Goal: Find specific page/section: Find specific page/section

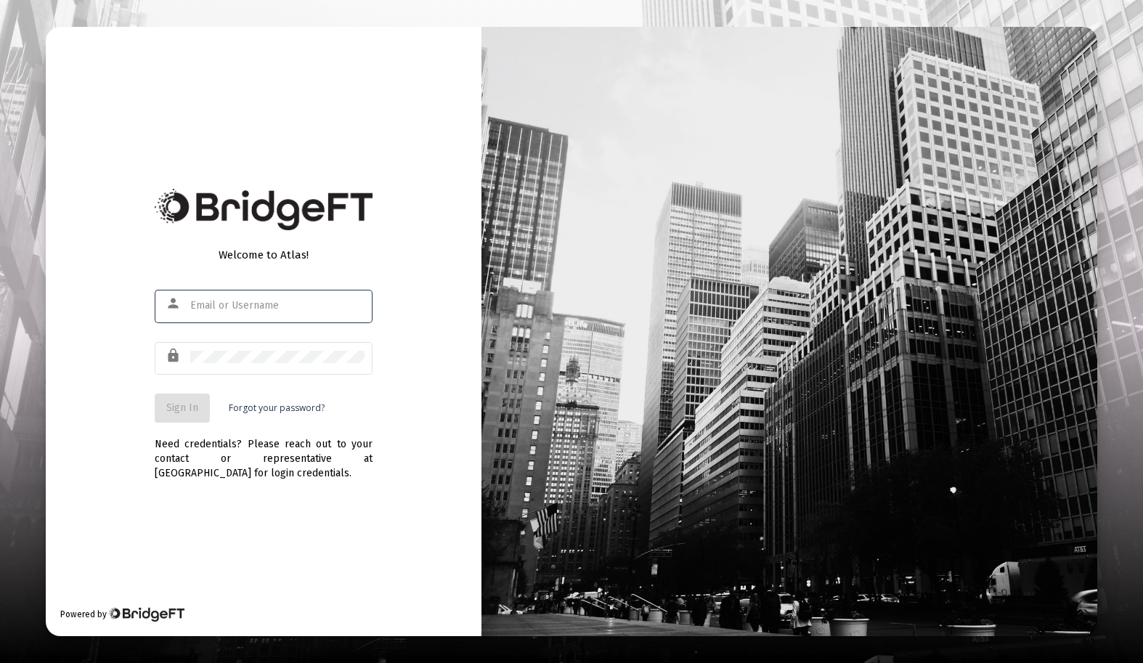
type input "[EMAIL_ADDRESS][DOMAIN_NAME]"
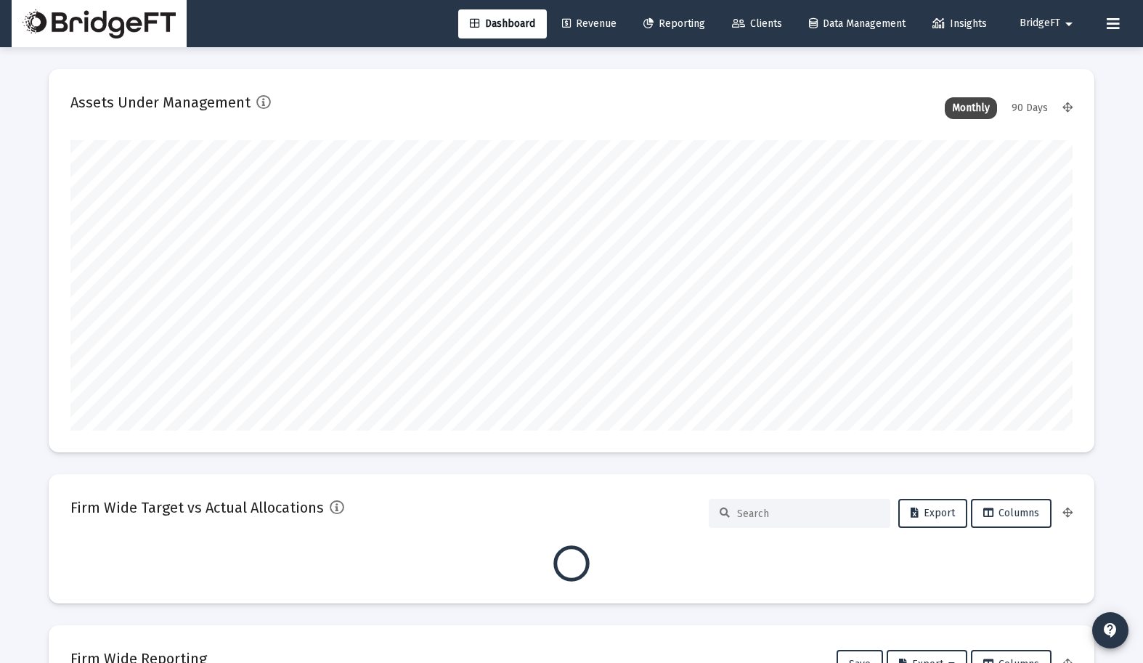
type input "[DATE]"
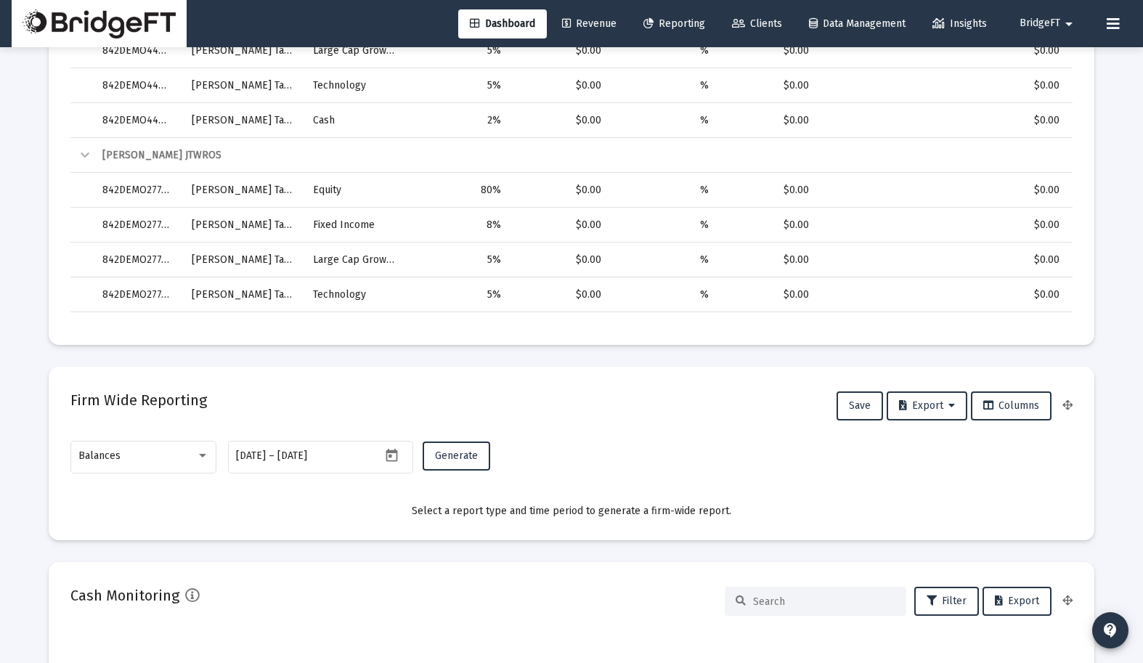
scroll to position [586, 0]
click at [197, 457] on div at bounding box center [202, 455] width 13 height 12
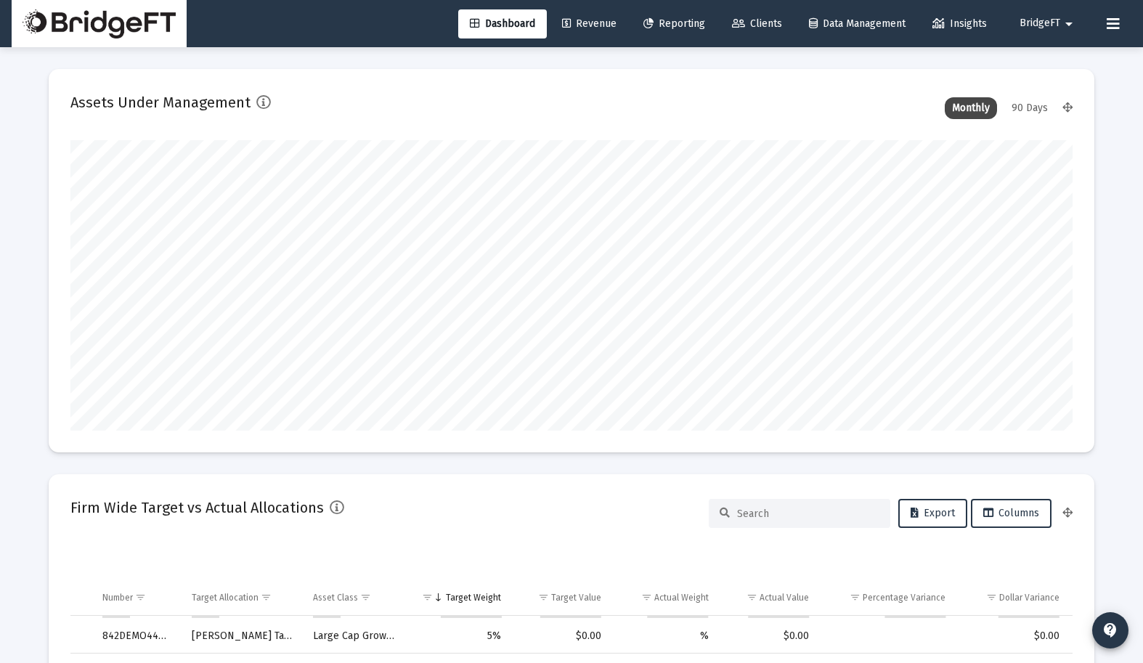
scroll to position [0, 0]
click at [960, 28] on div at bounding box center [571, 331] width 1143 height 663
click at [960, 23] on span "Insights" at bounding box center [959, 23] width 54 height 12
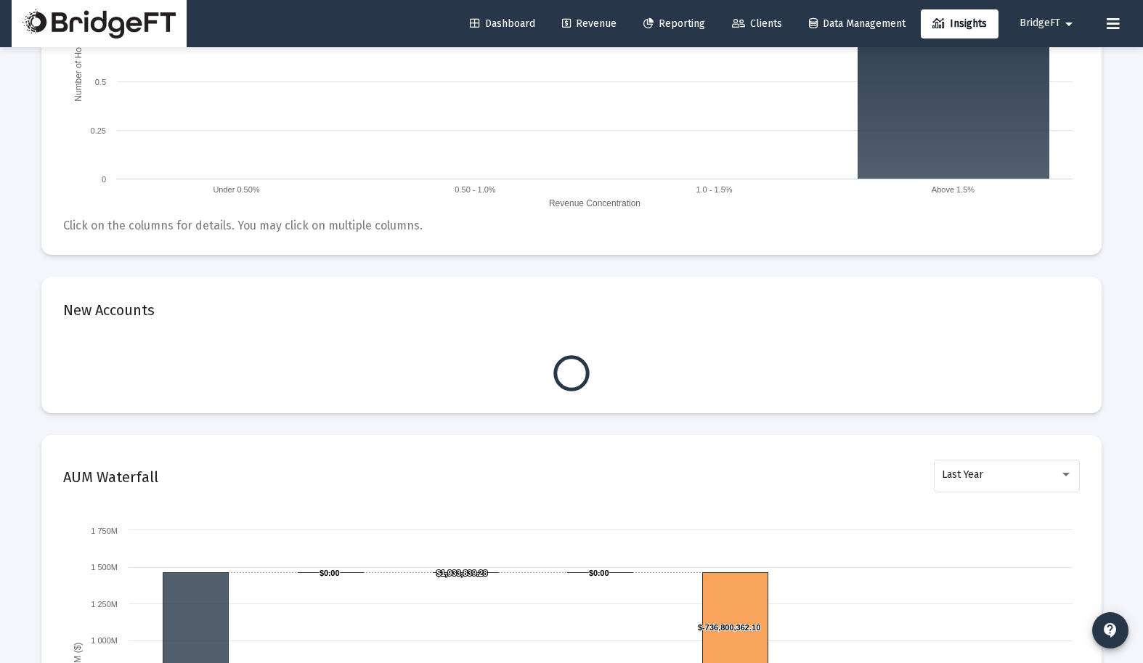
scroll to position [751, 0]
